Goal: Task Accomplishment & Management: Manage account settings

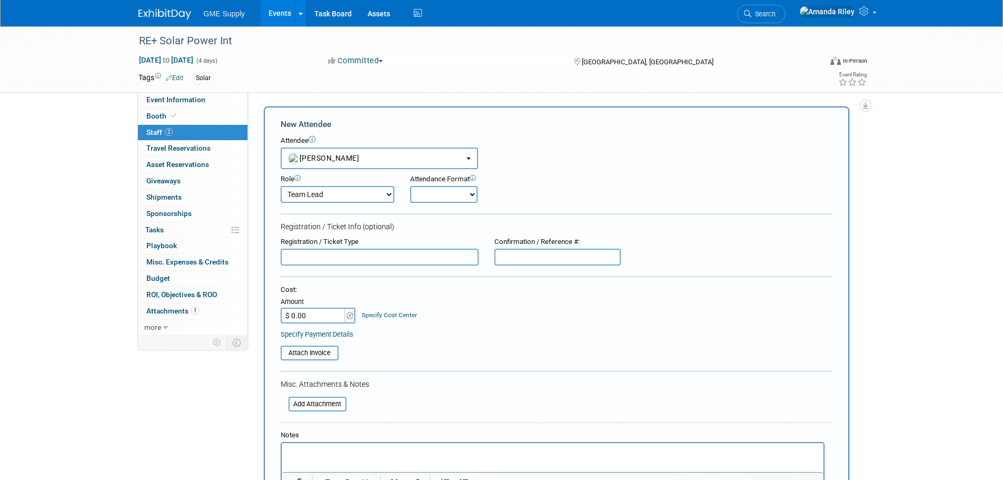
select select "79f6d7b1-c667-430a-9487-97cf10228c76"
select select "2"
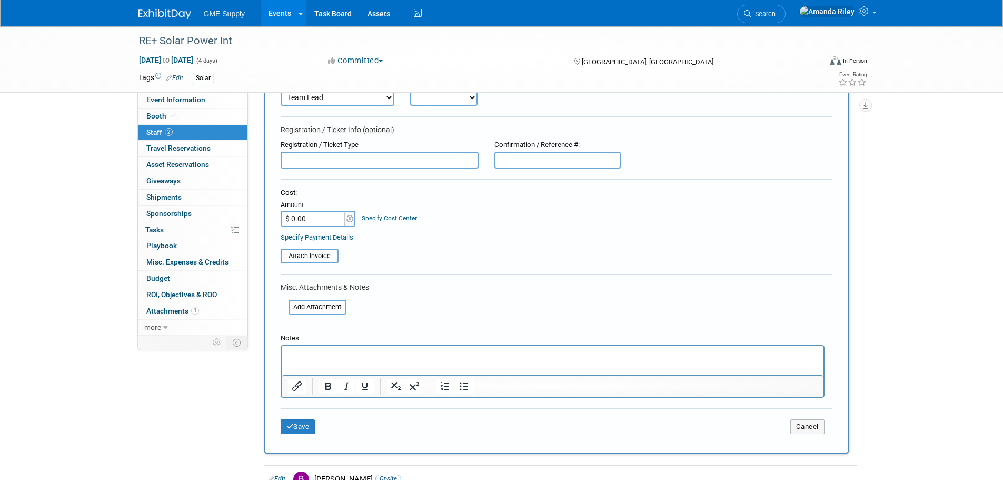
scroll to position [116, 0]
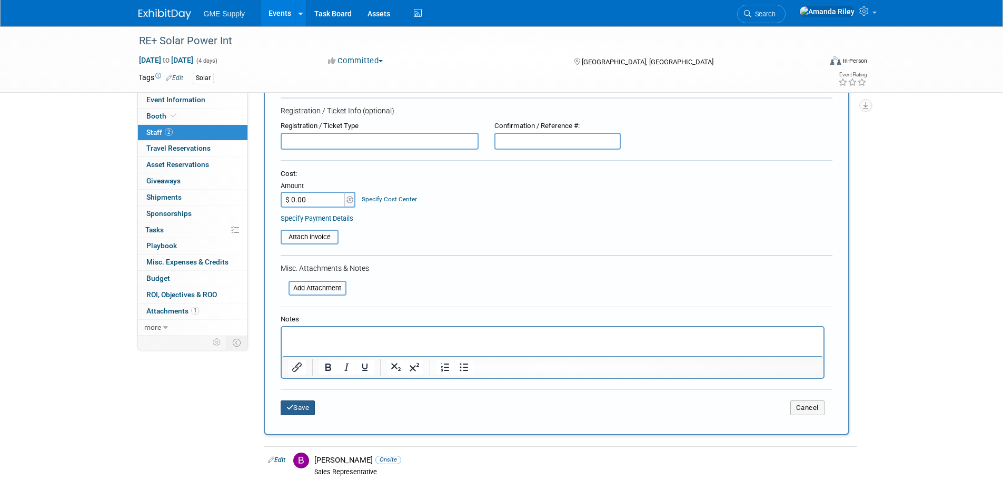
click at [301, 406] on button "Save" at bounding box center [298, 407] width 35 height 15
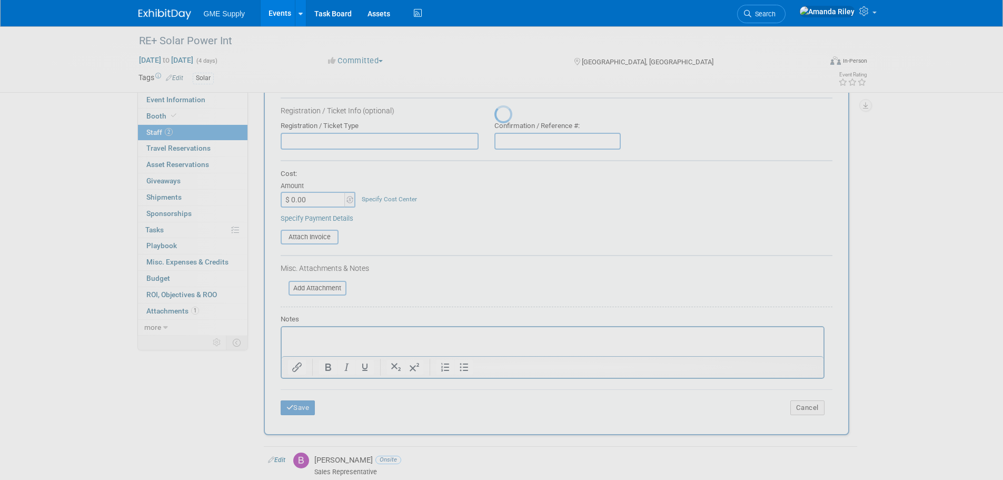
scroll to position [11, 0]
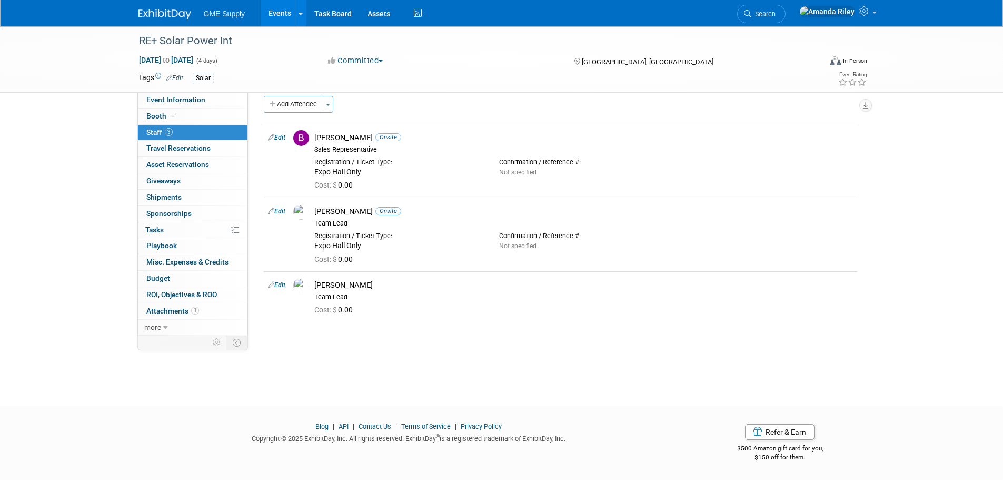
click at [160, 5] on link at bounding box center [170, 9] width 65 height 8
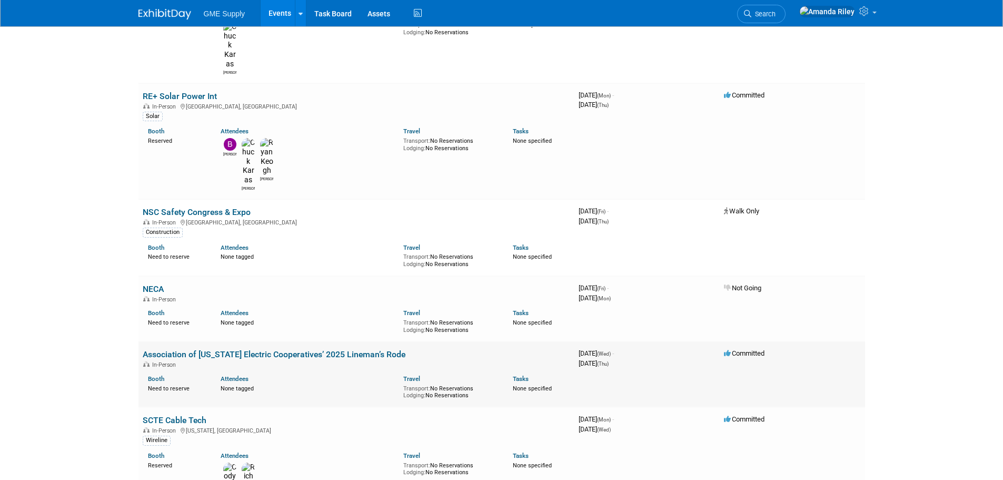
scroll to position [263, 0]
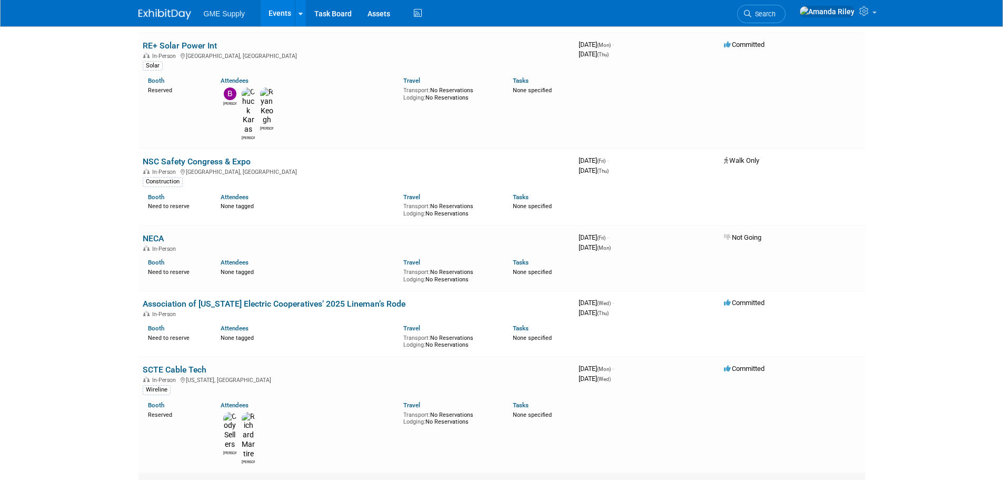
click at [151, 479] on link "ETC" at bounding box center [150, 485] width 15 height 10
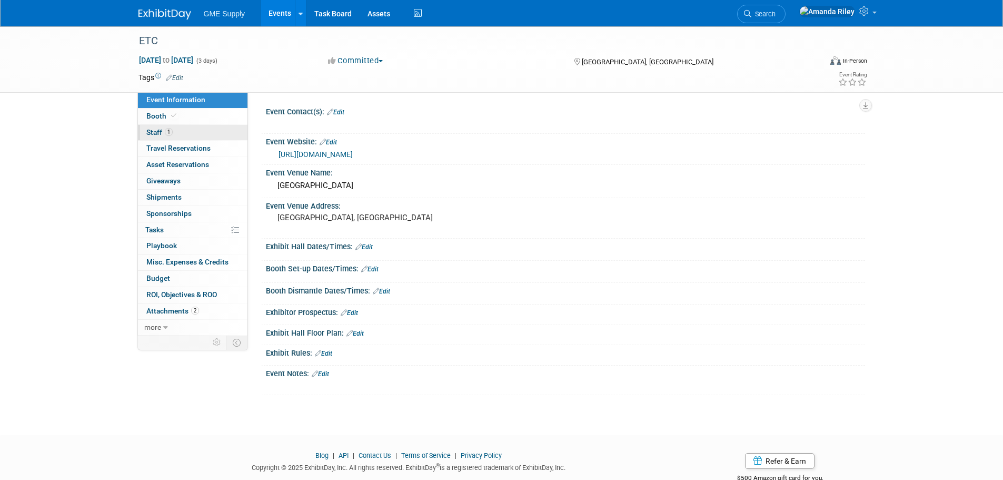
click at [146, 130] on span "Staff 1" at bounding box center [159, 132] width 26 height 8
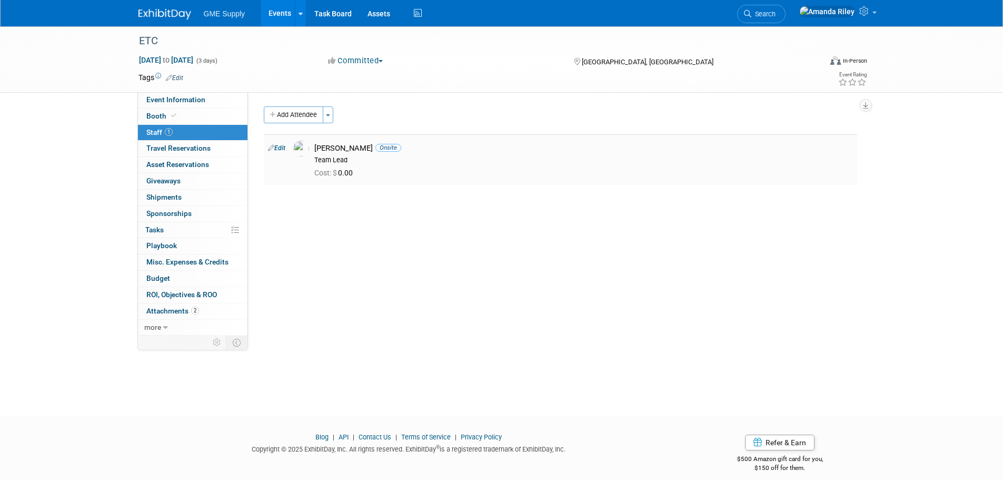
click at [277, 152] on link "Edit" at bounding box center [276, 147] width 17 height 7
select select "89dfa36c-535f-4466-9ac8-d242ee509b6f"
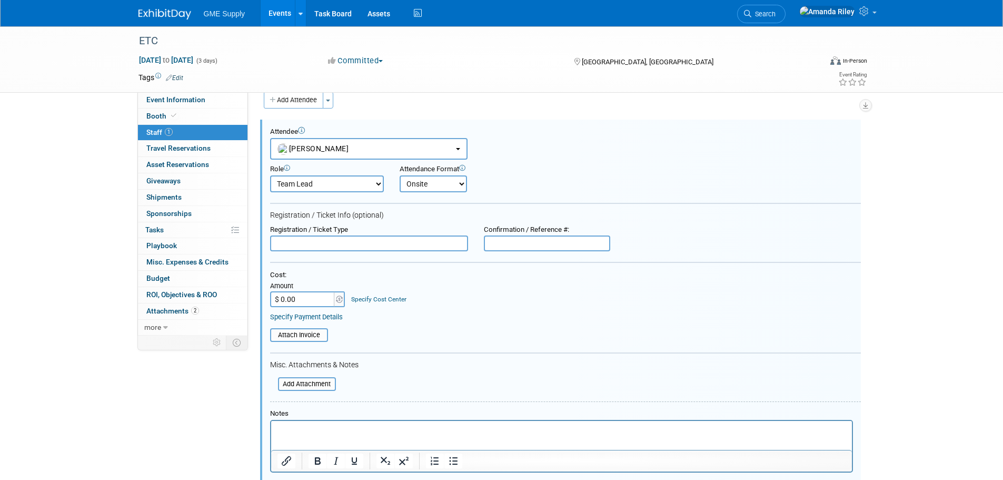
click at [341, 244] on input "text" at bounding box center [369, 243] width 198 height 16
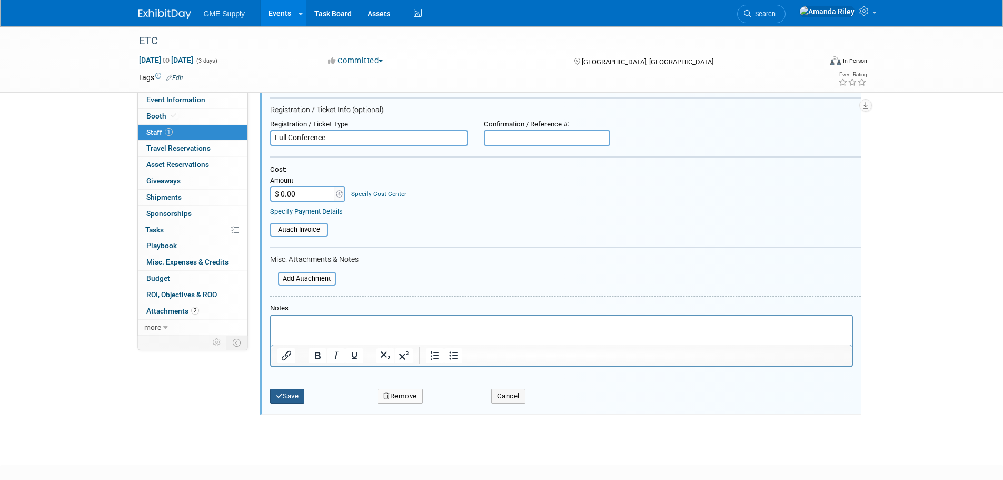
type input "Full Conference"
click at [286, 396] on button "Save" at bounding box center [287, 396] width 35 height 15
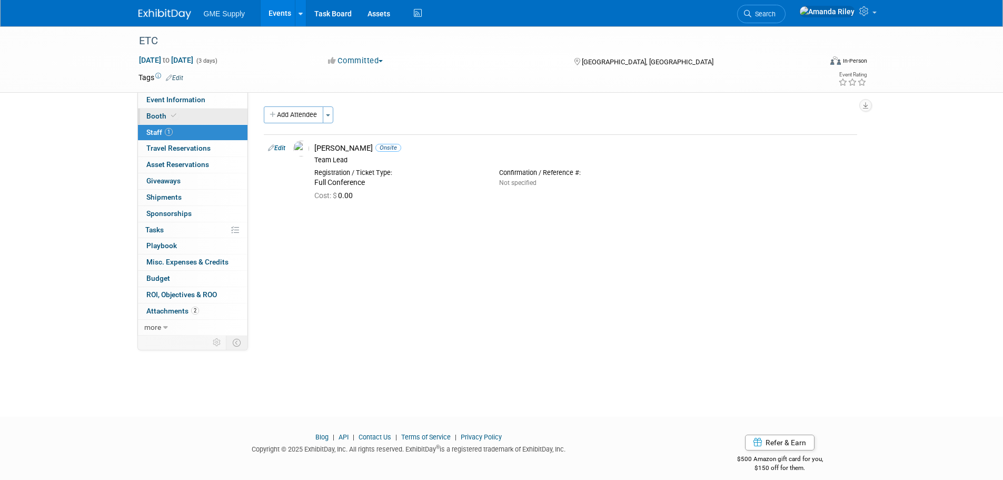
click at [154, 111] on link "Booth" at bounding box center [193, 116] width 110 height 16
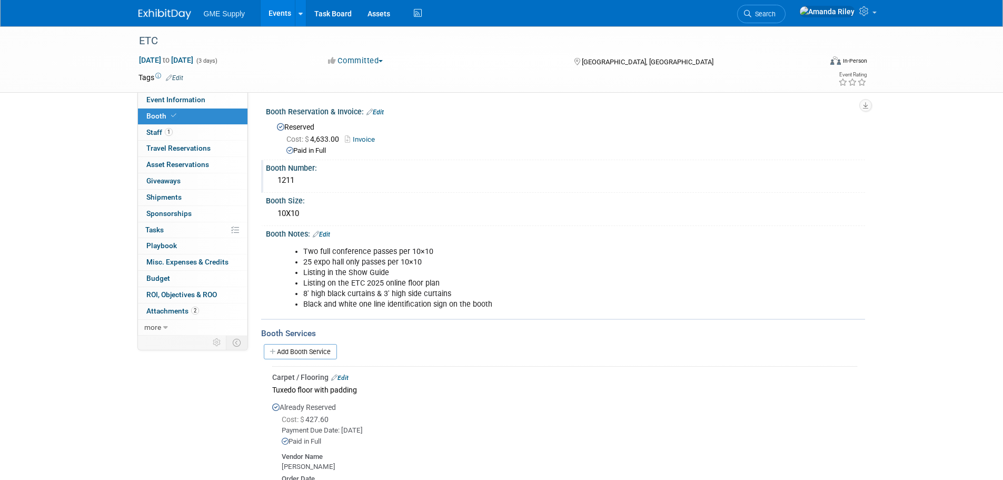
click at [283, 183] on div "1211" at bounding box center [565, 180] width 583 height 16
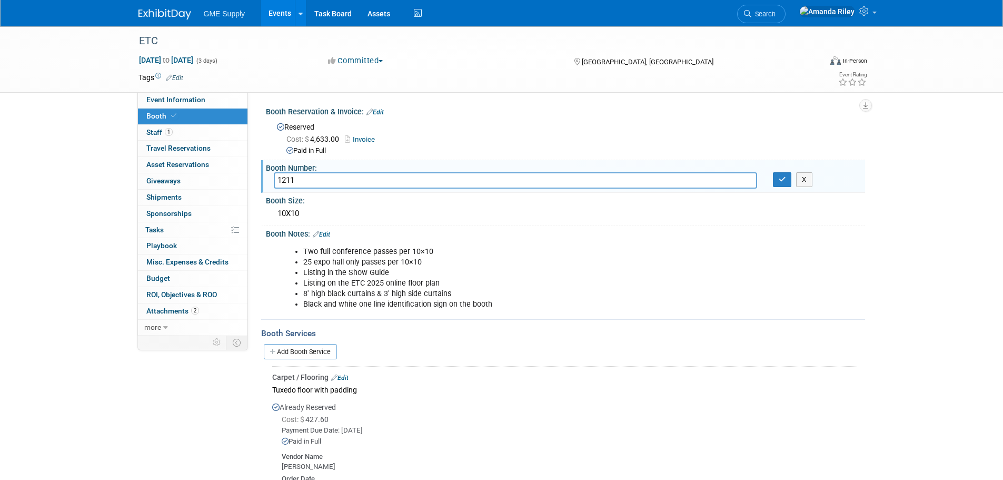
click at [283, 183] on input "1211" at bounding box center [515, 180] width 483 height 16
click at [790, 184] on button "button" at bounding box center [782, 179] width 19 height 15
